Goal: Check status: Check status

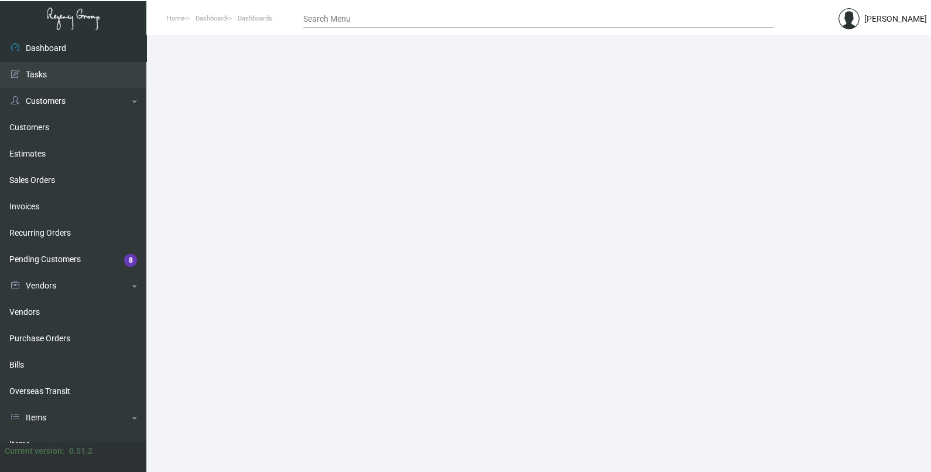
click at [435, 25] on div "Search Menu" at bounding box center [538, 18] width 471 height 18
click at [435, 19] on input "Search Menu" at bounding box center [538, 19] width 471 height 9
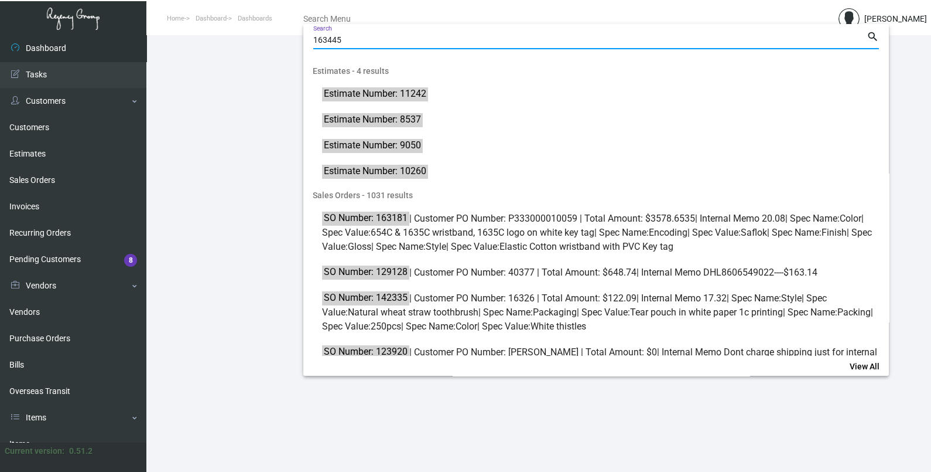
type input "163445"
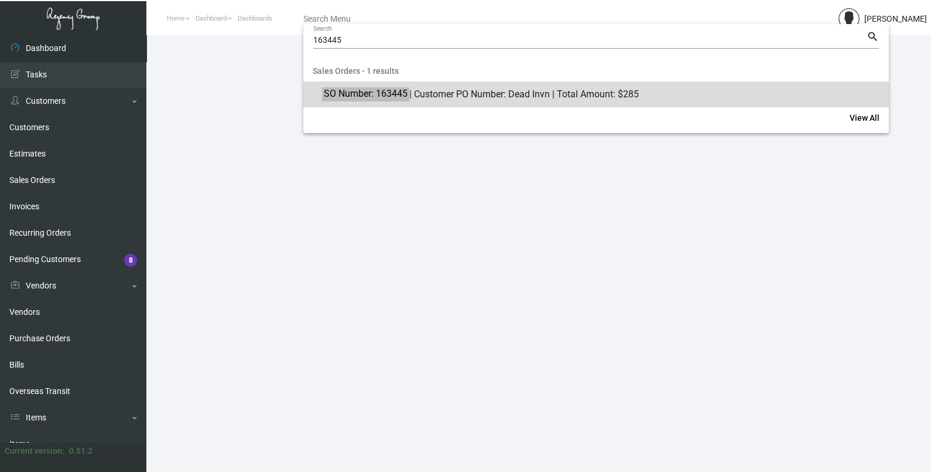
click at [506, 104] on mat-option "SO Number: 163445 | Customer PO Number: Dead Invn | Total Amount: $285" at bounding box center [596, 94] width 586 height 26
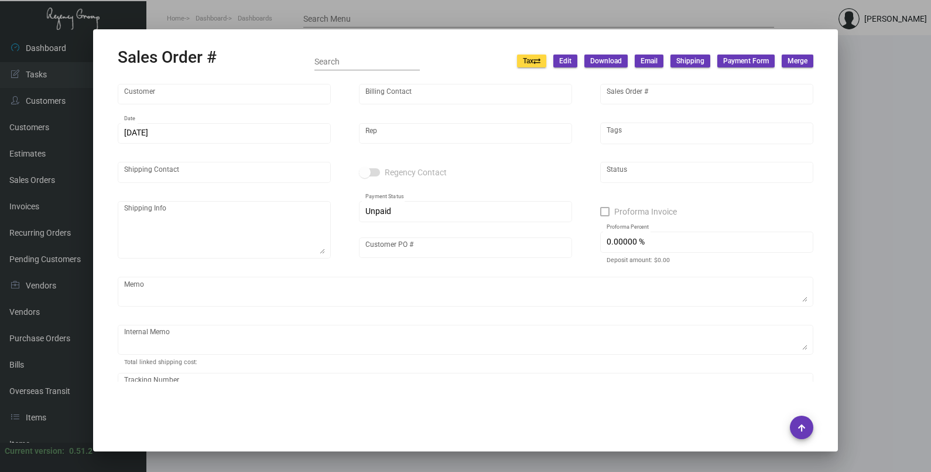
type input "[GEOGRAPHIC_DATA]"
type input "[PERSON_NAME]"
type input "163445"
type input "[DATE]"
type input "[PERSON_NAME]"
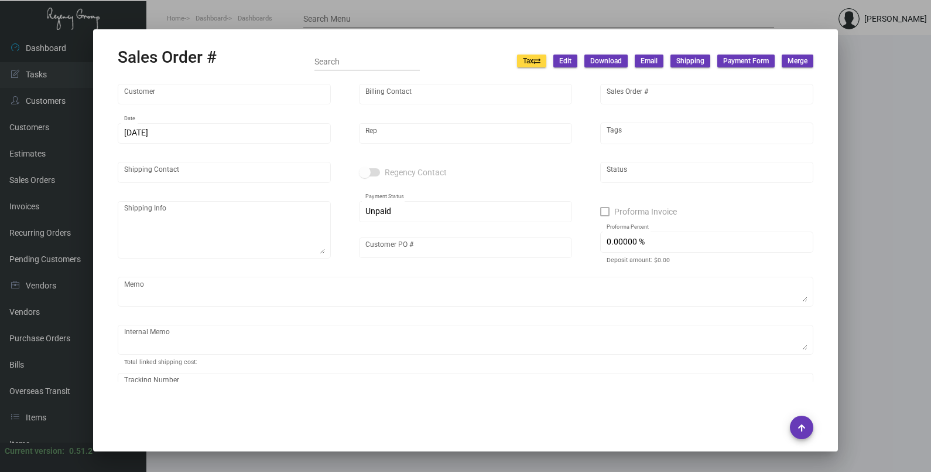
type input "[PERSON_NAME]"
type textarea "[GEOGRAPHIC_DATA] - [PERSON_NAME]"
type input "Dead Invn"
type input "United States Dollar $"
type input "$ 0.00"
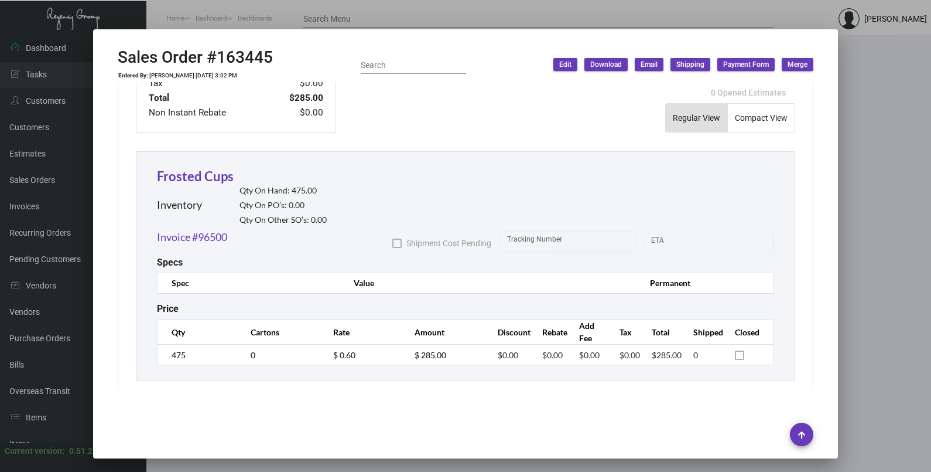
scroll to position [585, 0]
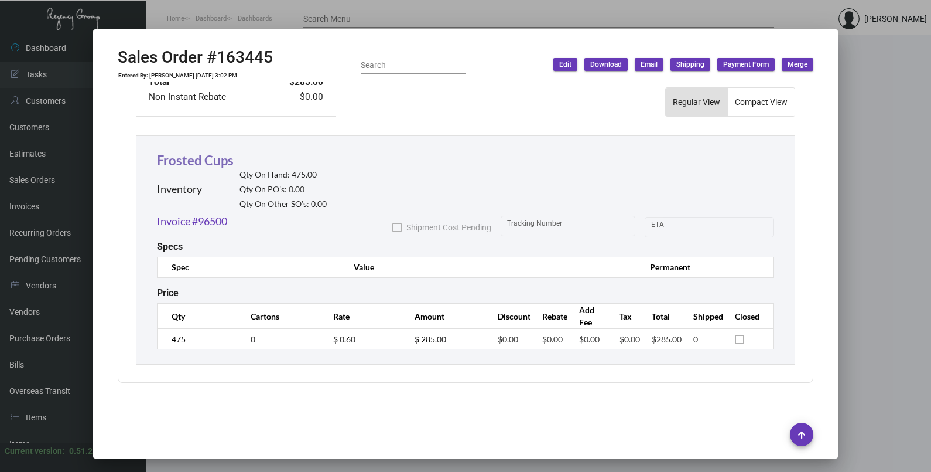
click at [176, 155] on link "Frosted Cups" at bounding box center [195, 160] width 77 height 16
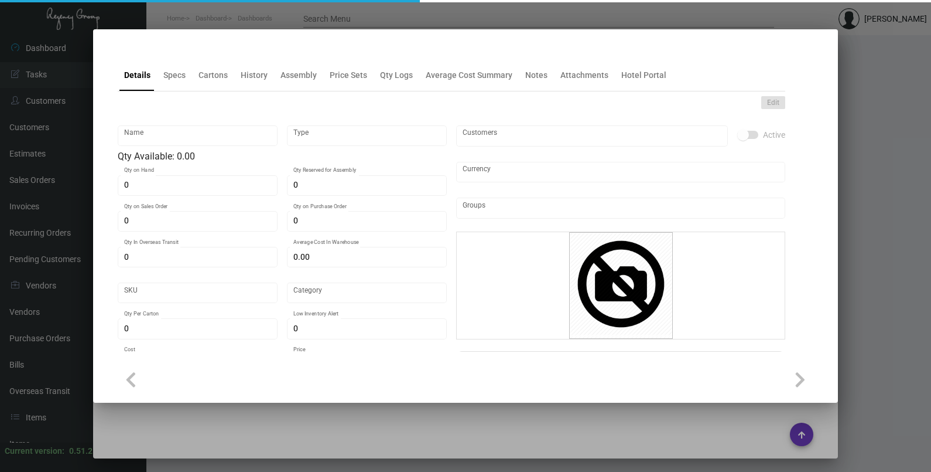
type input "Frosted Cups"
type input "Inventory"
type input "475"
type input "$ 0.00"
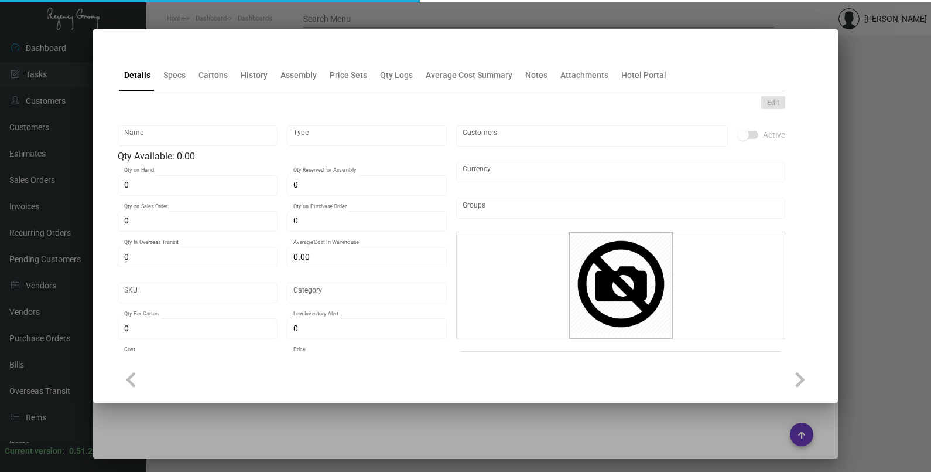
type input "Standard"
type input "$ 0.408"
type input "$ 0.60"
checkbox input "true"
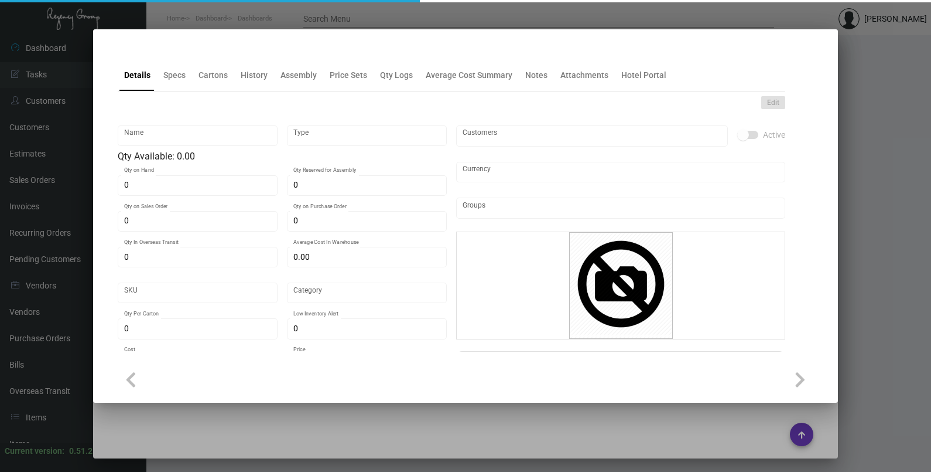
type input "United States Dollar $"
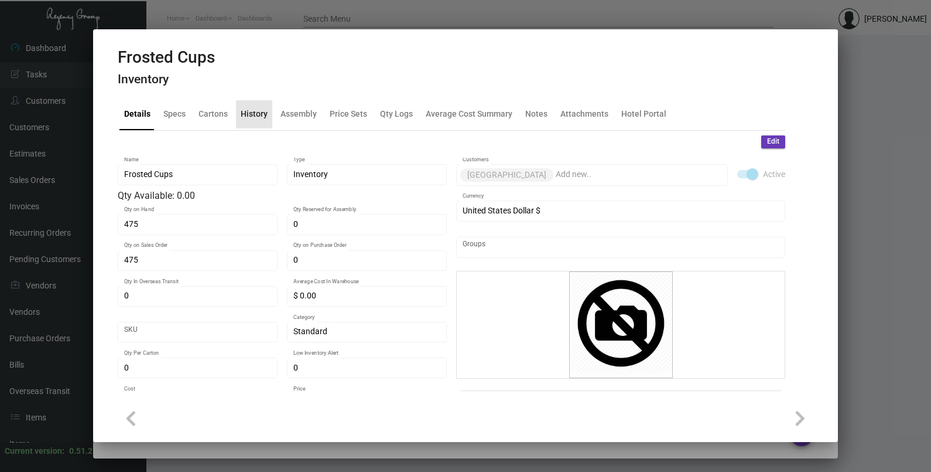
click at [260, 122] on div "History" at bounding box center [254, 114] width 36 height 28
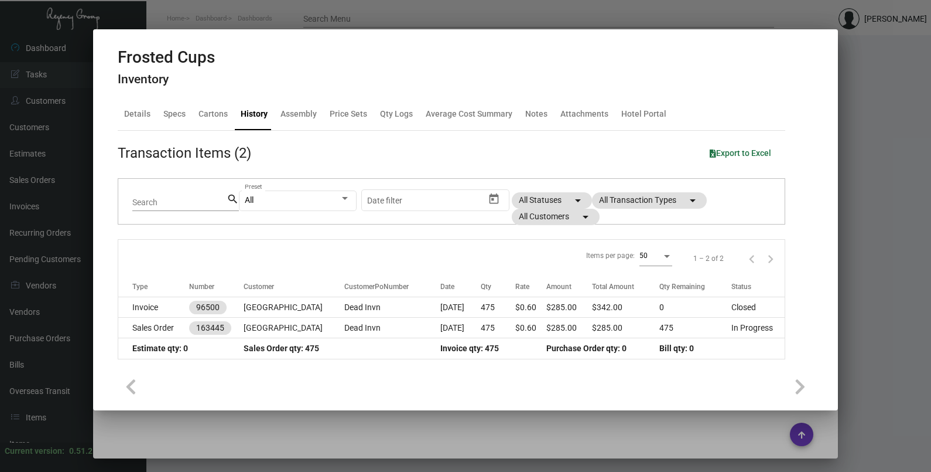
click at [395, 338] on td "Sales Order qty: 475" at bounding box center [342, 348] width 197 height 21
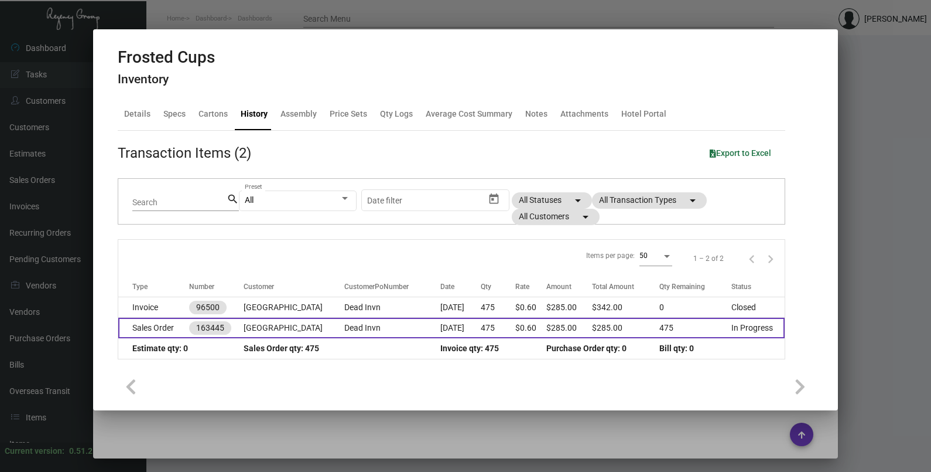
click at [395, 329] on td "Dead Invn" at bounding box center [392, 328] width 96 height 21
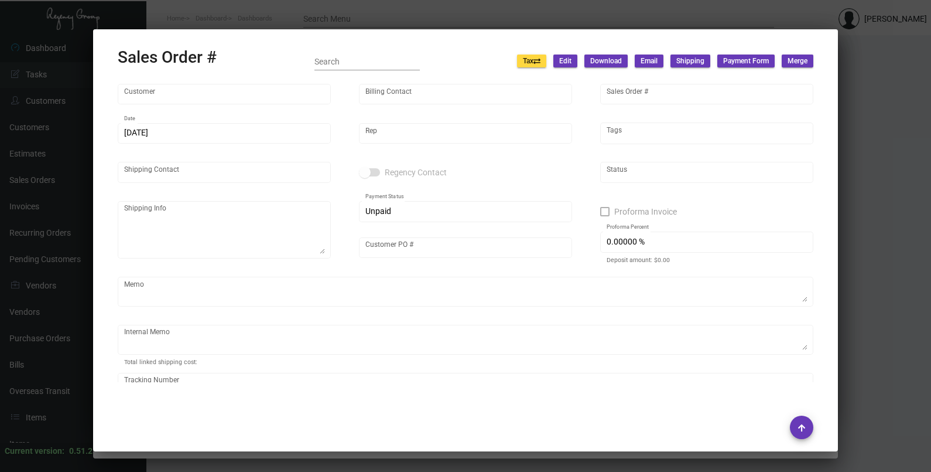
type input "[GEOGRAPHIC_DATA]"
type input "[PERSON_NAME]"
type input "163445"
type input "[DATE]"
type input "[PERSON_NAME]"
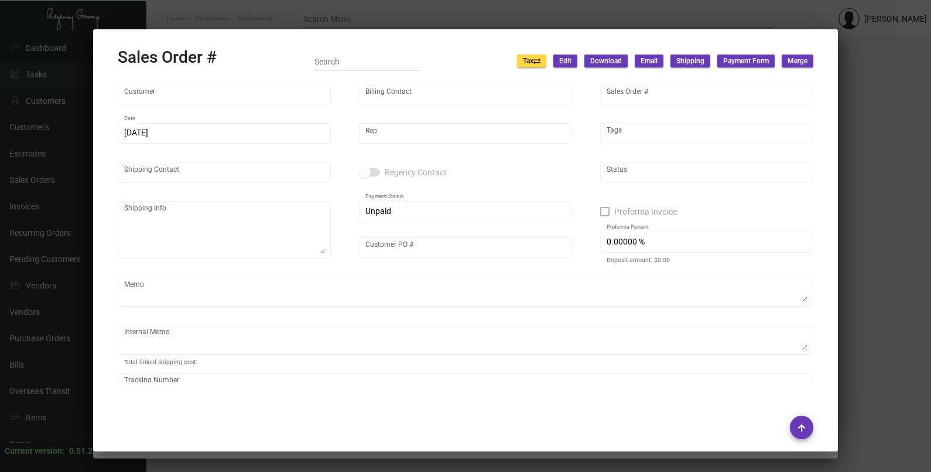
type input "[PERSON_NAME]"
type textarea "[GEOGRAPHIC_DATA] - [PERSON_NAME]"
type input "Dead Invn"
type input "United States Dollar $"
type input "$ 0.00"
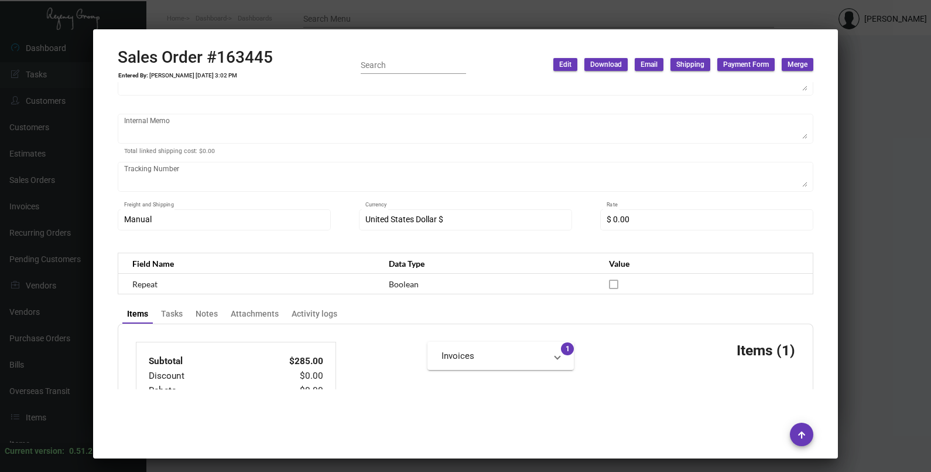
scroll to position [220, 0]
click at [173, 312] on div "Tasks" at bounding box center [172, 312] width 22 height 12
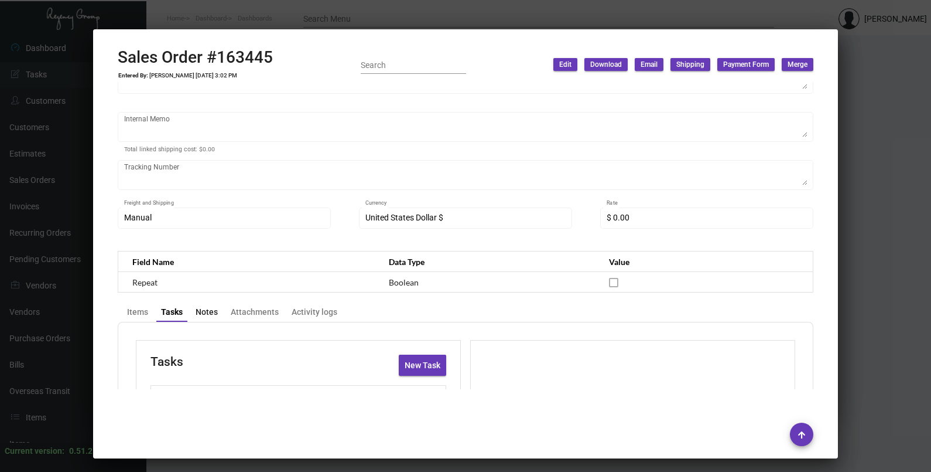
click at [210, 313] on div "Notes" at bounding box center [207, 312] width 22 height 12
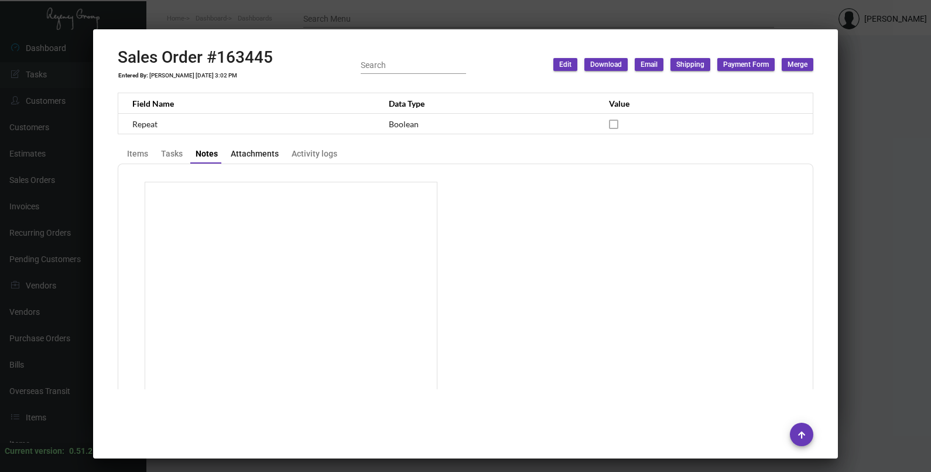
click at [260, 161] on div "Attachments" at bounding box center [254, 153] width 57 height 16
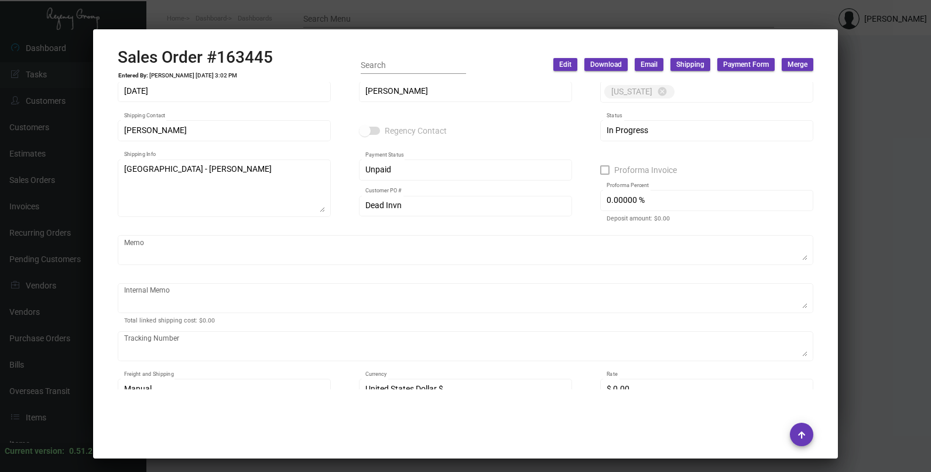
scroll to position [0, 0]
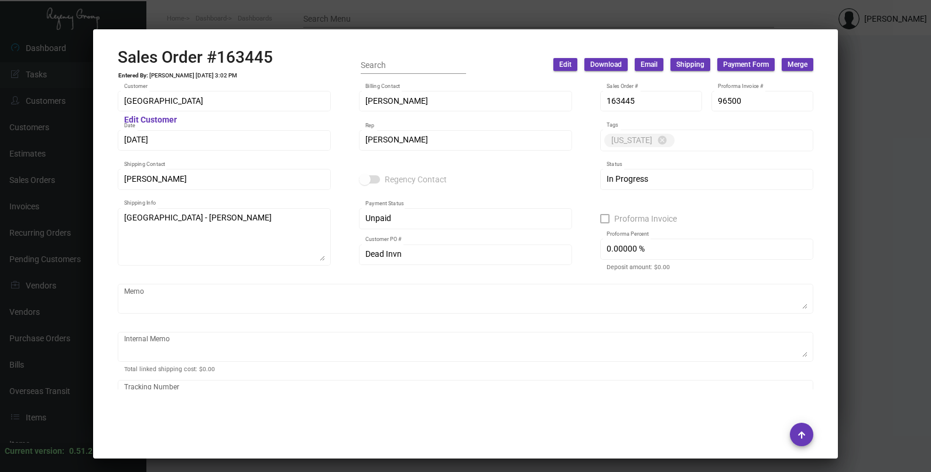
click at [874, 180] on div at bounding box center [465, 236] width 931 height 472
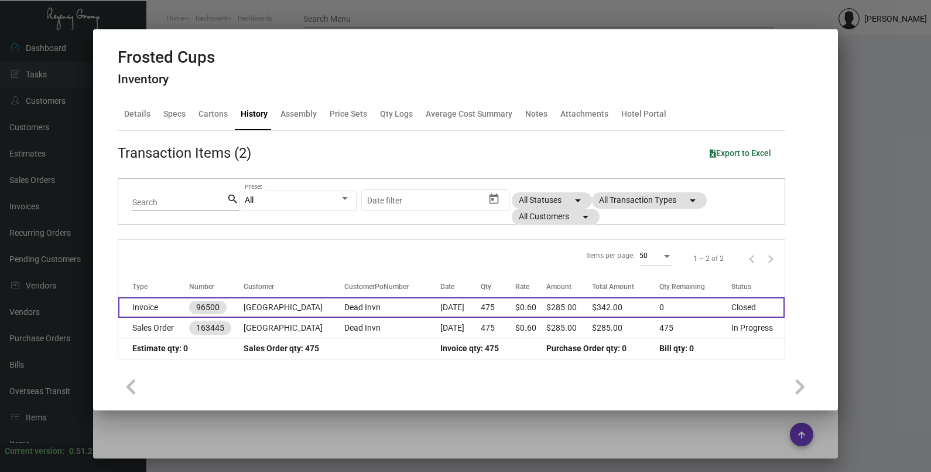
click at [393, 315] on td "Dead Invn" at bounding box center [392, 307] width 96 height 21
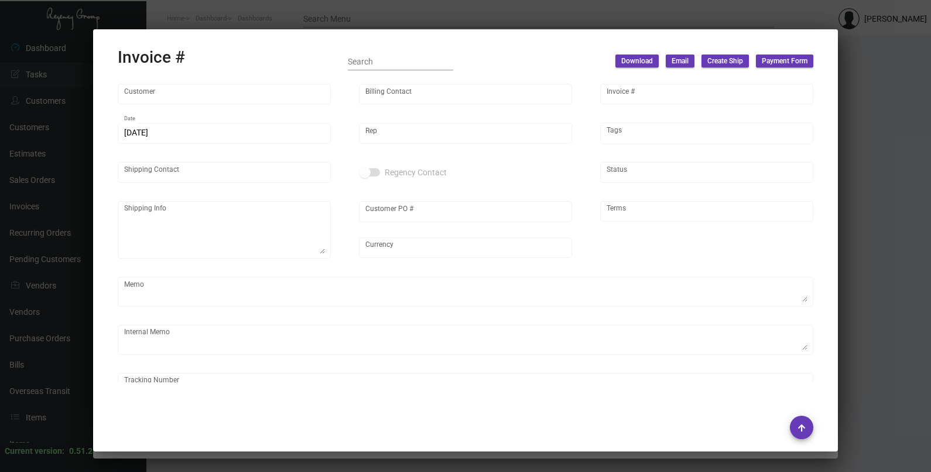
type input "[GEOGRAPHIC_DATA]"
type input "[PERSON_NAME]"
type input "96500"
type input "[DATE]"
type input "[PERSON_NAME]"
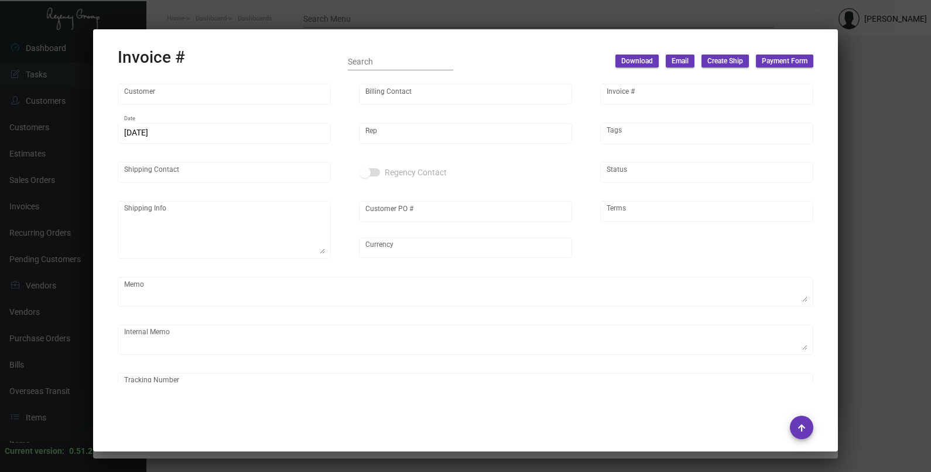
type input "[PERSON_NAME]"
type textarea "[GEOGRAPHIC_DATA] - [PERSON_NAME]"
type input "Dead Invn"
type input "United States Dollar $"
type input "Net 30"
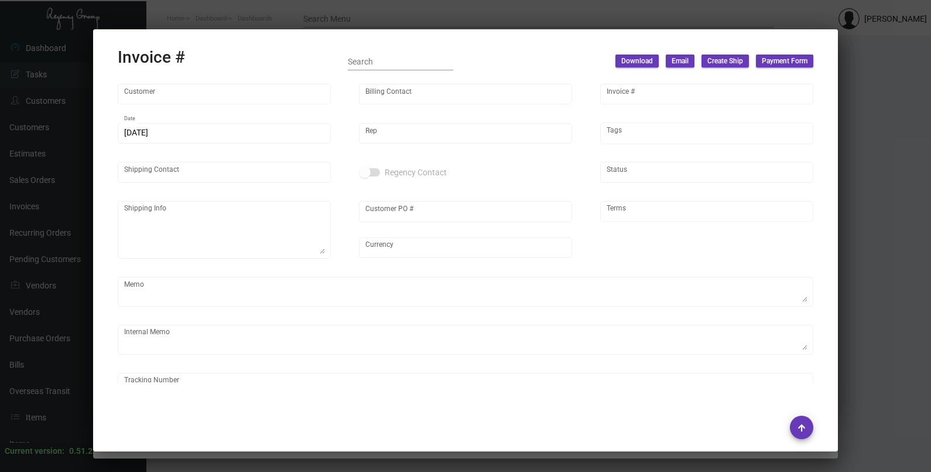
type input "20.00000 %"
type input "[DATE]"
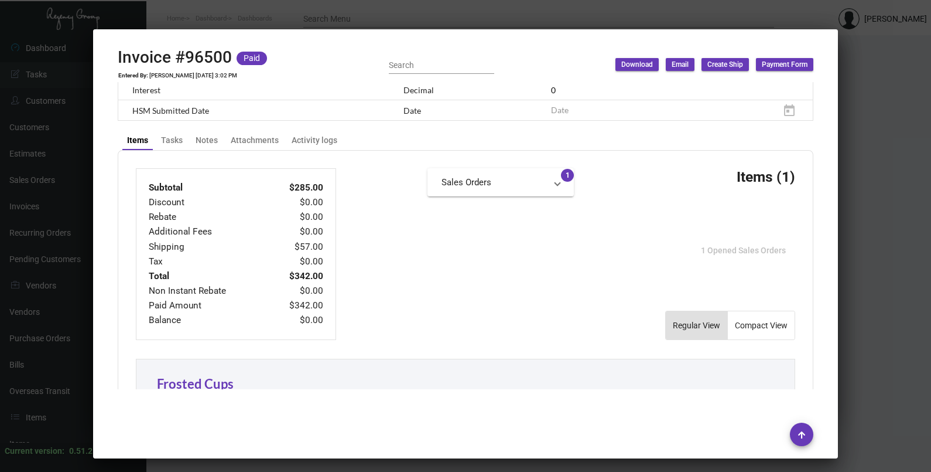
scroll to position [585, 0]
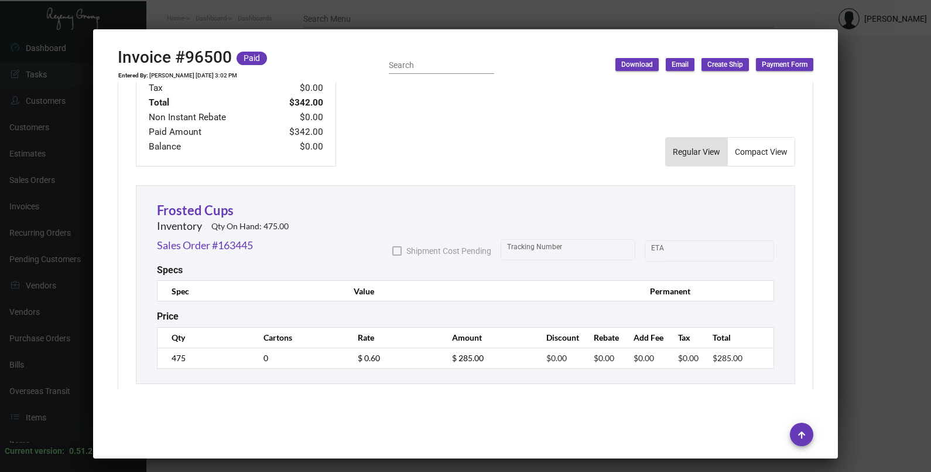
click at [857, 216] on div at bounding box center [465, 236] width 931 height 472
